Goal: Transaction & Acquisition: Purchase product/service

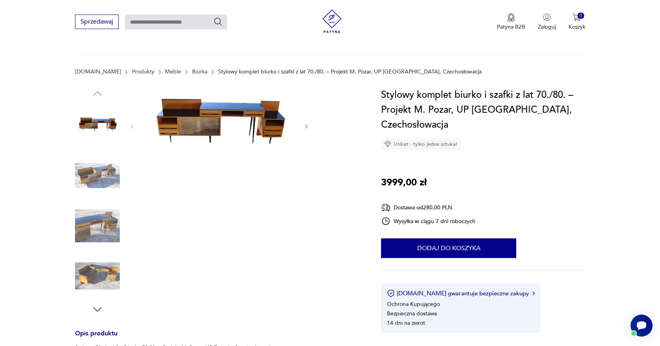
scroll to position [39, 0]
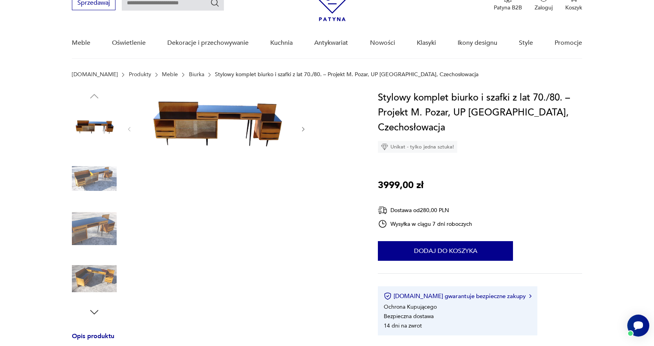
click at [195, 127] on img at bounding box center [217, 128] width 152 height 77
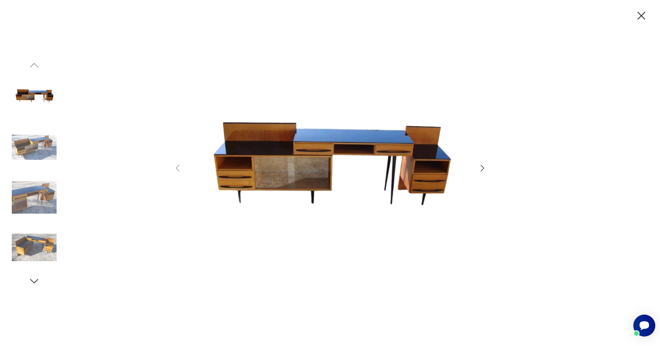
click at [483, 170] on icon "button" at bounding box center [481, 167] width 9 height 9
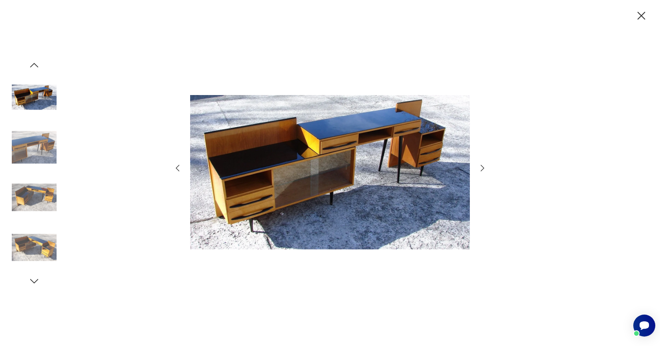
click at [234, 181] on img at bounding box center [330, 172] width 280 height 277
click at [483, 169] on icon "button" at bounding box center [481, 167] width 9 height 9
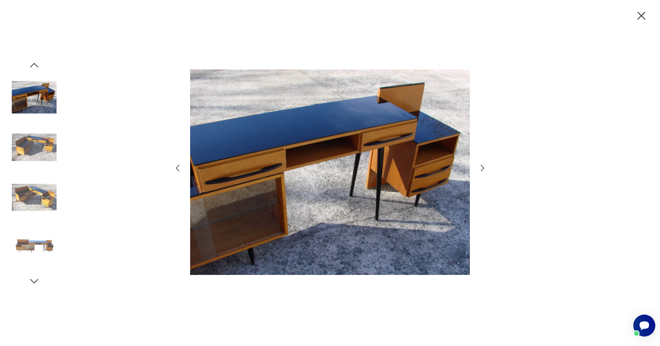
click at [483, 169] on icon "button" at bounding box center [483, 168] width 4 height 6
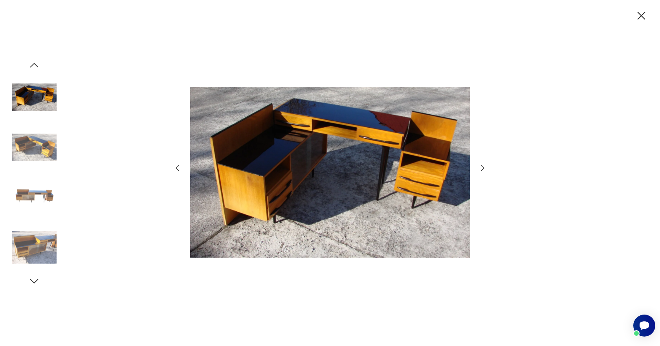
click at [483, 169] on icon "button" at bounding box center [483, 168] width 4 height 6
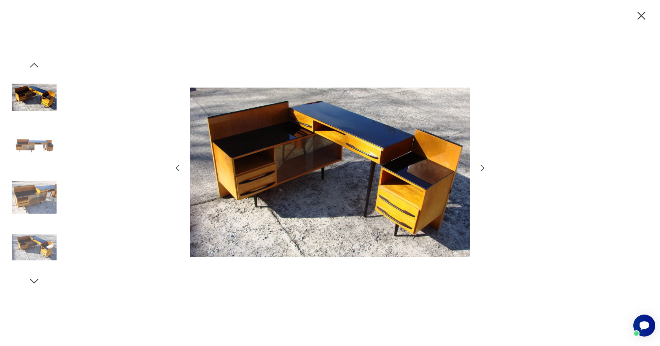
click at [483, 169] on icon "button" at bounding box center [483, 168] width 4 height 6
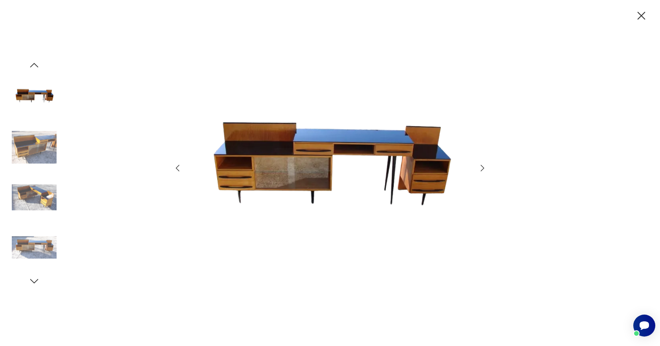
click at [483, 169] on icon "button" at bounding box center [483, 168] width 4 height 6
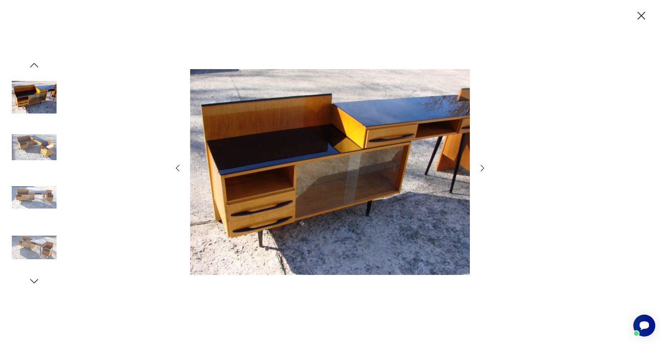
click at [483, 169] on icon "button" at bounding box center [483, 168] width 4 height 6
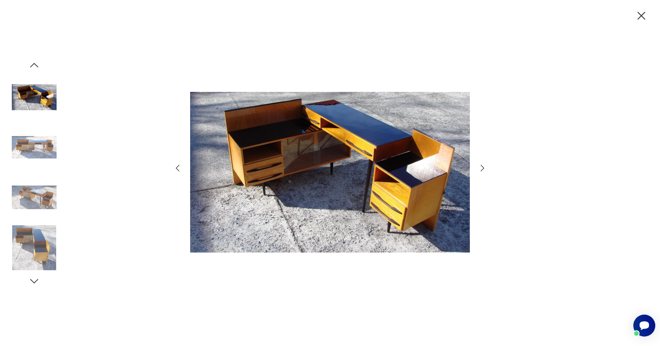
click at [483, 169] on icon "button" at bounding box center [483, 168] width 4 height 6
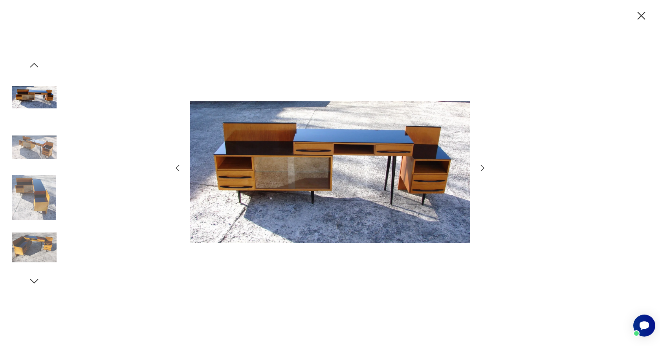
click at [483, 169] on icon "button" at bounding box center [483, 168] width 4 height 6
